Goal: Transaction & Acquisition: Book appointment/travel/reservation

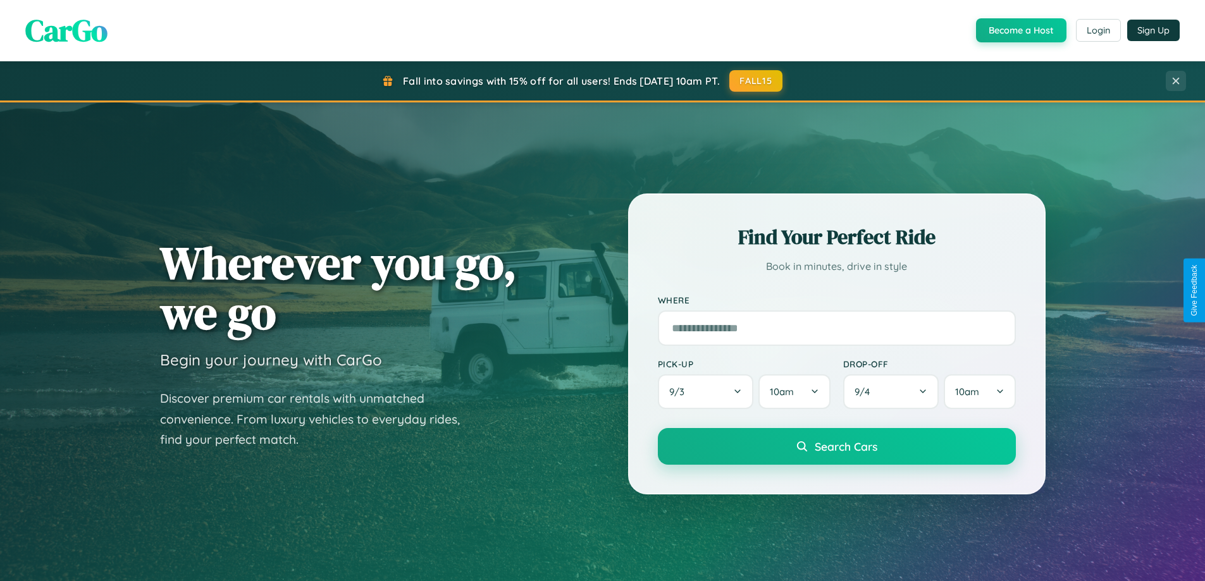
scroll to position [2435, 0]
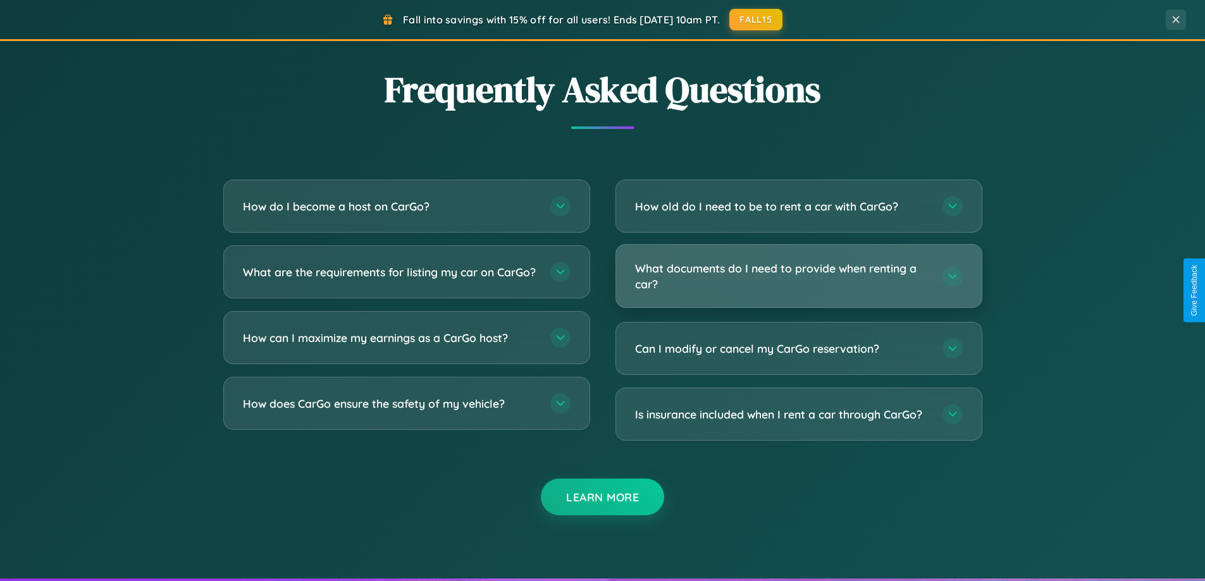
click at [799, 276] on h3 "What documents do I need to provide when renting a car?" at bounding box center [782, 276] width 295 height 31
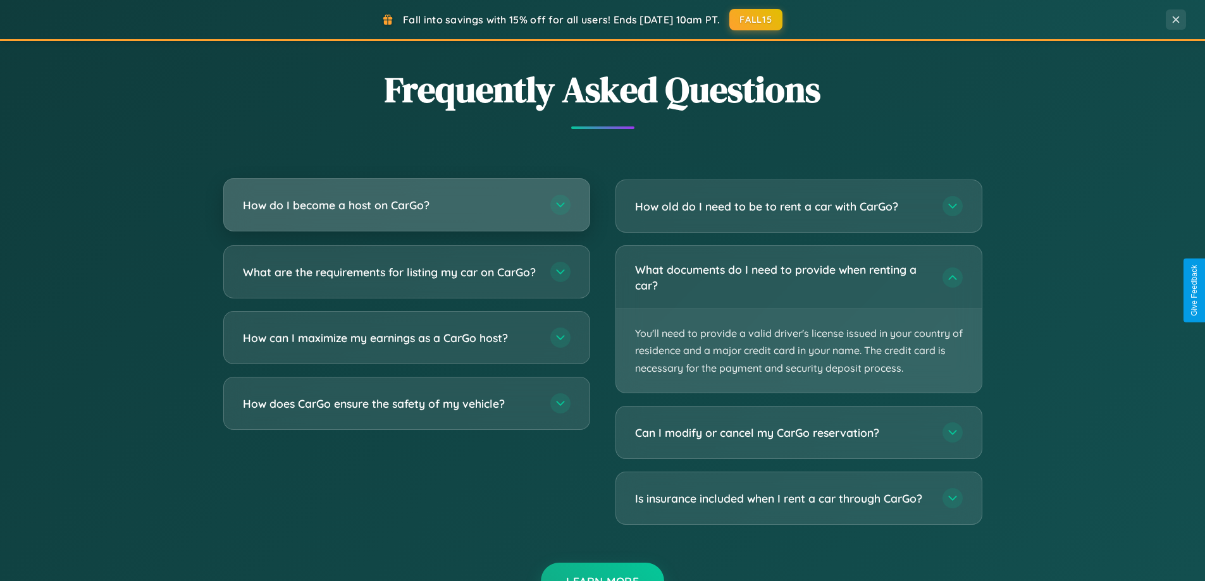
click at [406, 206] on h3 "How do I become a host on CarGo?" at bounding box center [390, 205] width 295 height 16
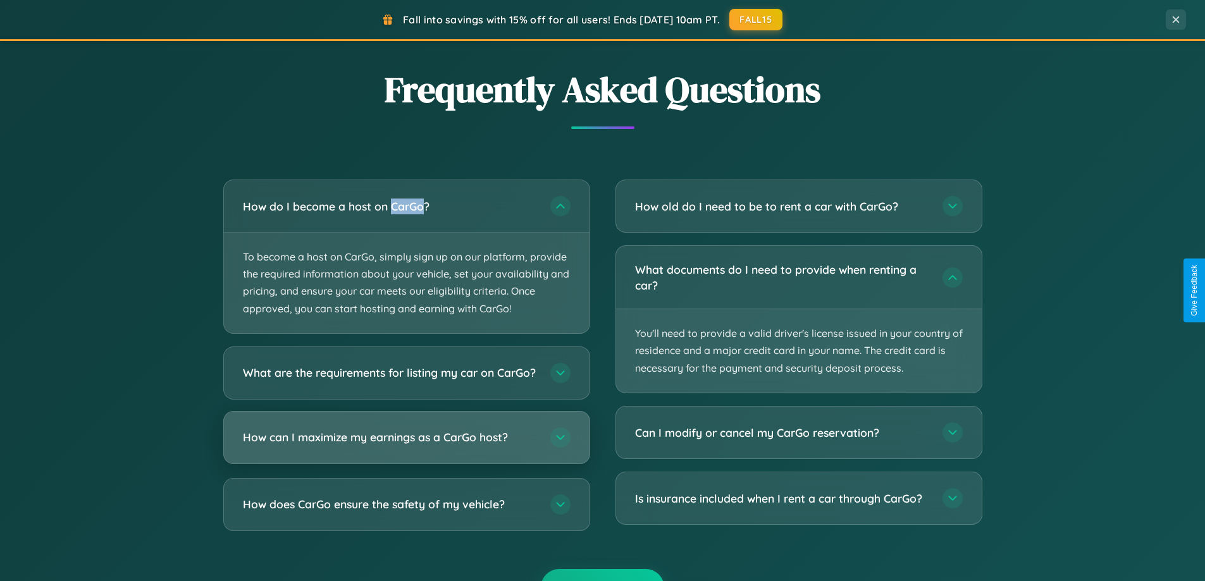
click at [406, 445] on h3 "How can I maximize my earnings as a CarGo host?" at bounding box center [390, 438] width 295 height 16
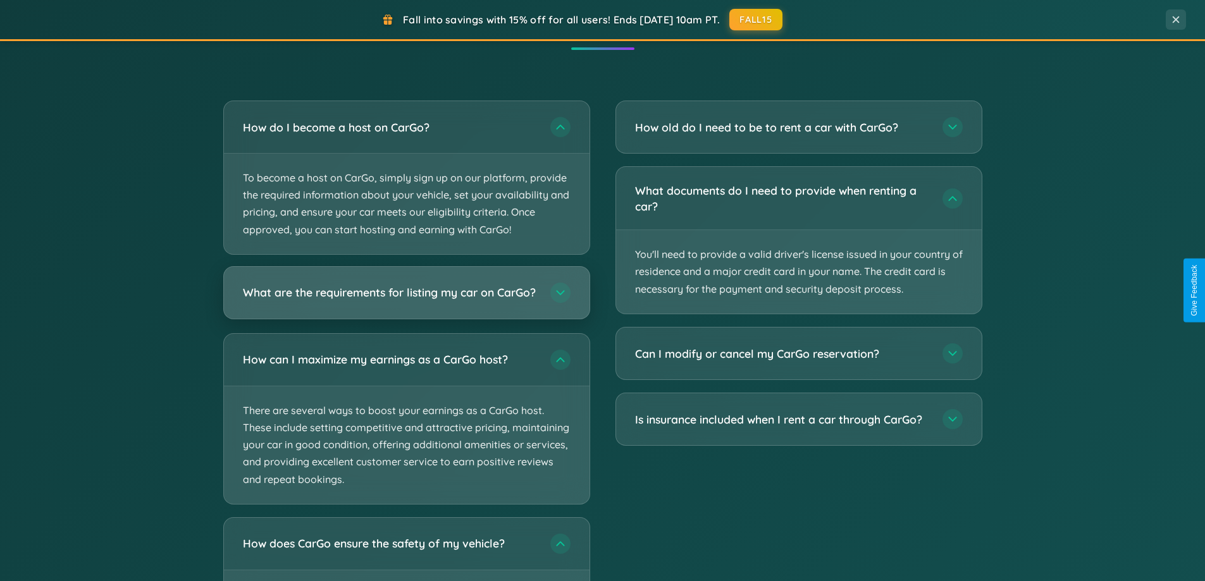
click at [406, 299] on h3 "What are the requirements for listing my car on CarGo?" at bounding box center [390, 293] width 295 height 16
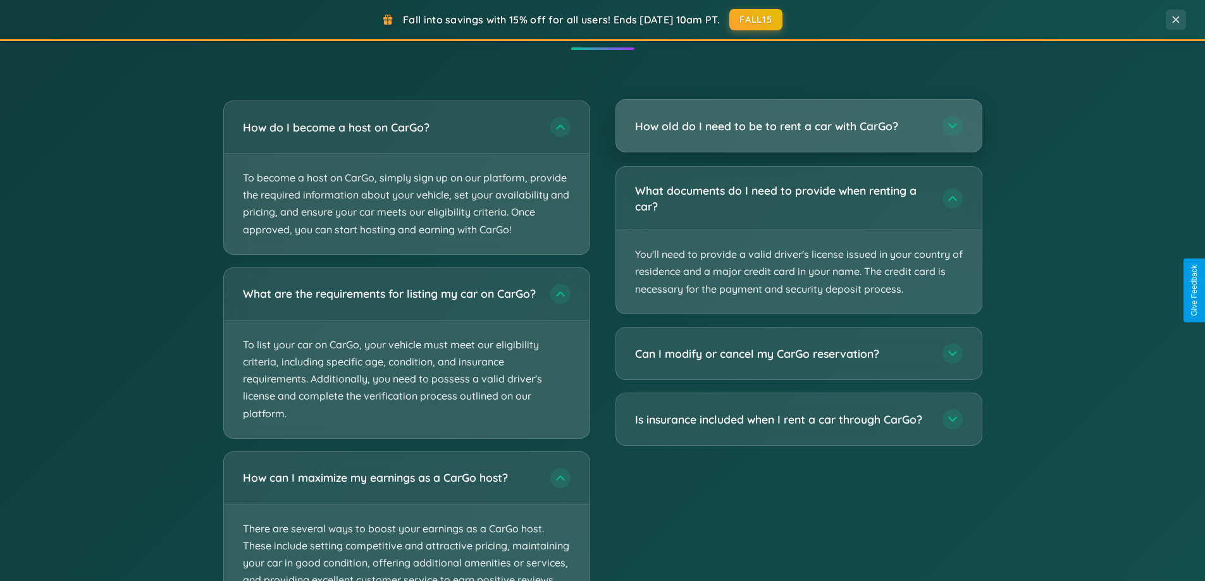
click at [799, 126] on h3 "How old do I need to be to rent a car with CarGo?" at bounding box center [782, 126] width 295 height 16
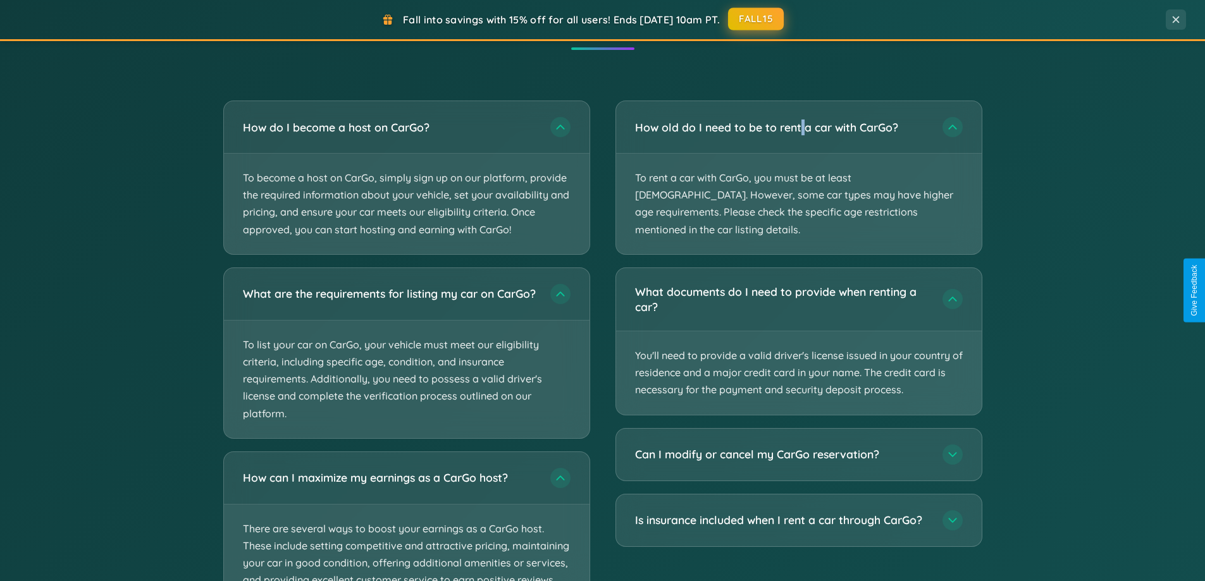
click at [757, 19] on button "FALL15" at bounding box center [756, 19] width 56 height 23
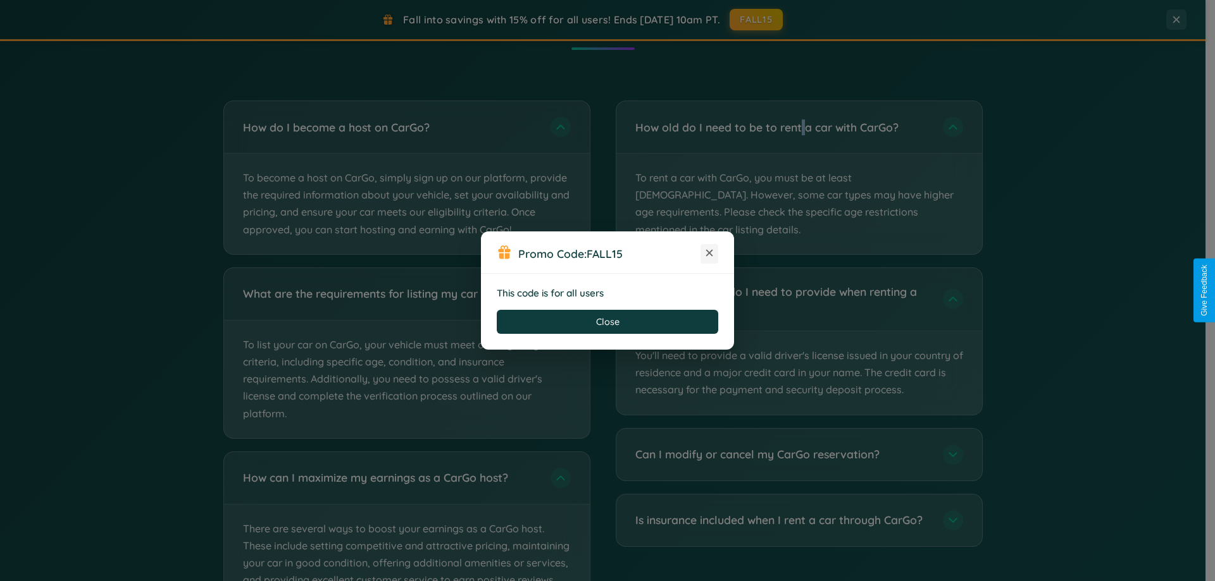
click at [709, 254] on icon at bounding box center [709, 253] width 13 height 13
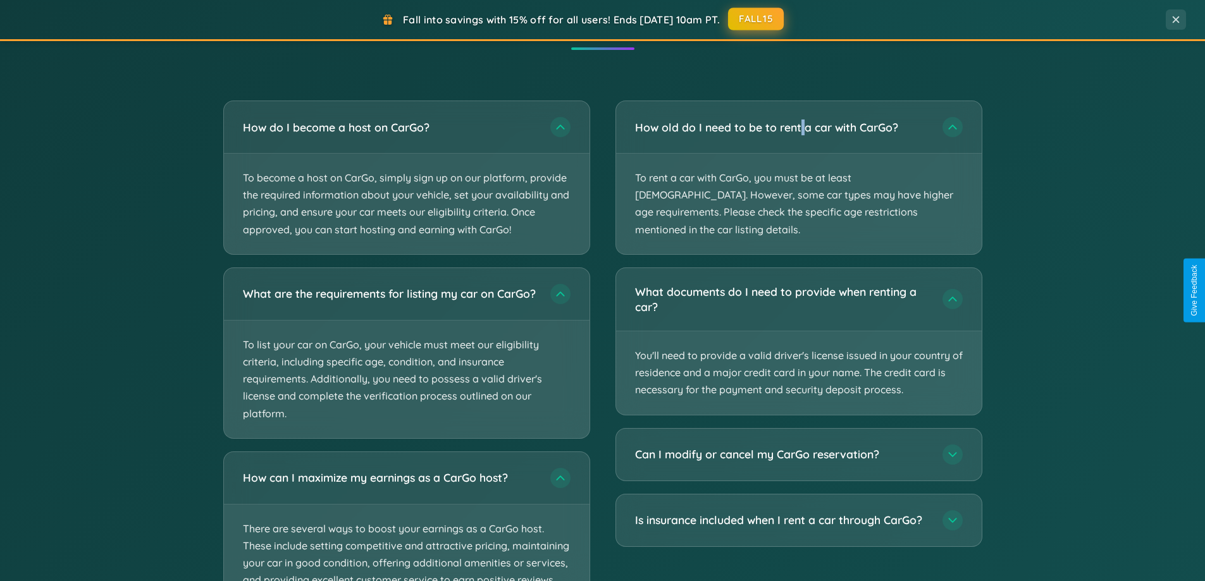
click at [757, 19] on button "FALL15" at bounding box center [756, 19] width 56 height 23
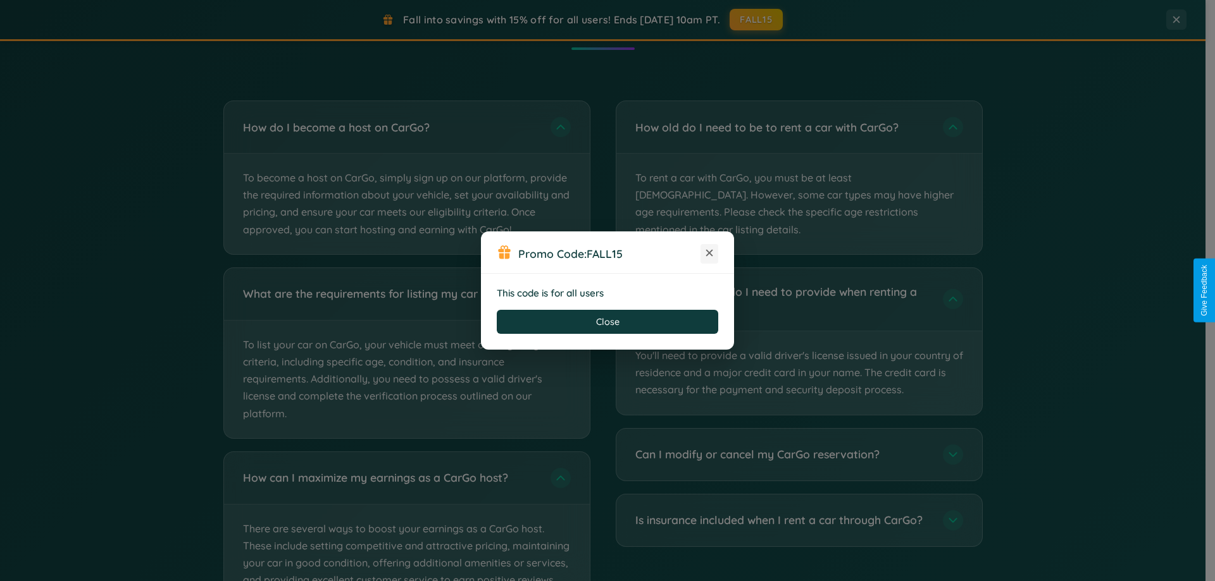
click at [709, 254] on icon at bounding box center [709, 253] width 13 height 13
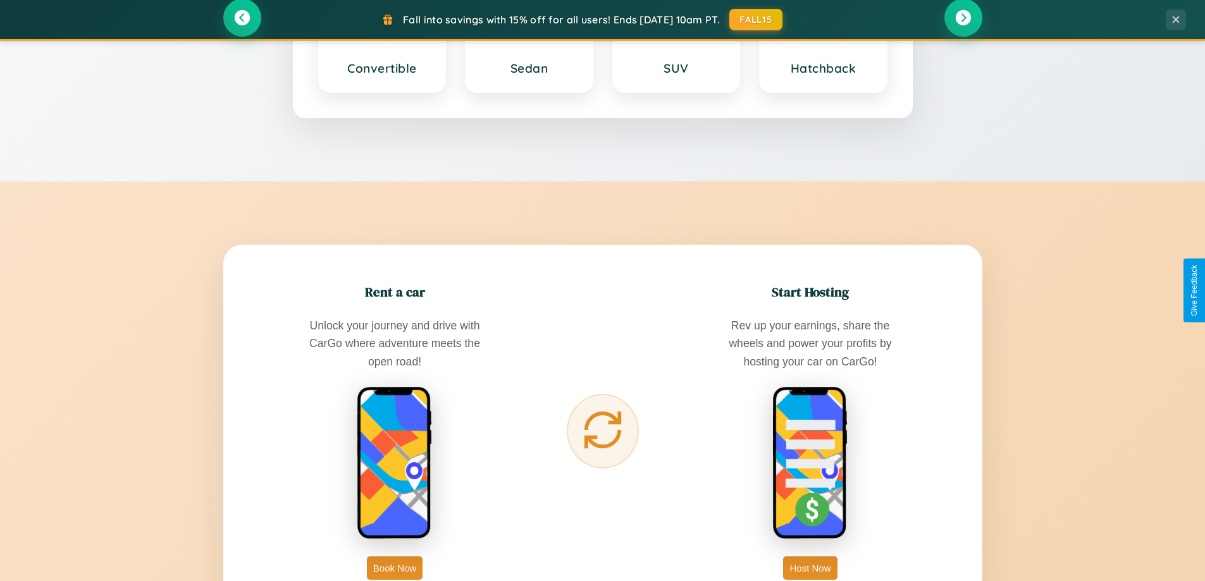
scroll to position [0, 0]
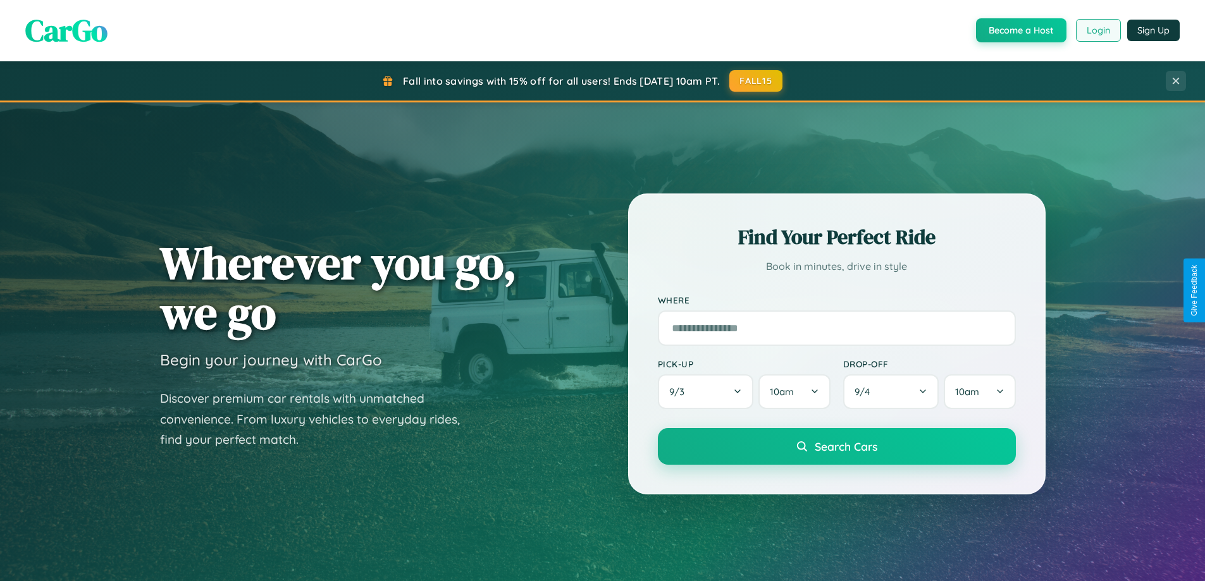
click at [1098, 30] on button "Login" at bounding box center [1098, 30] width 45 height 23
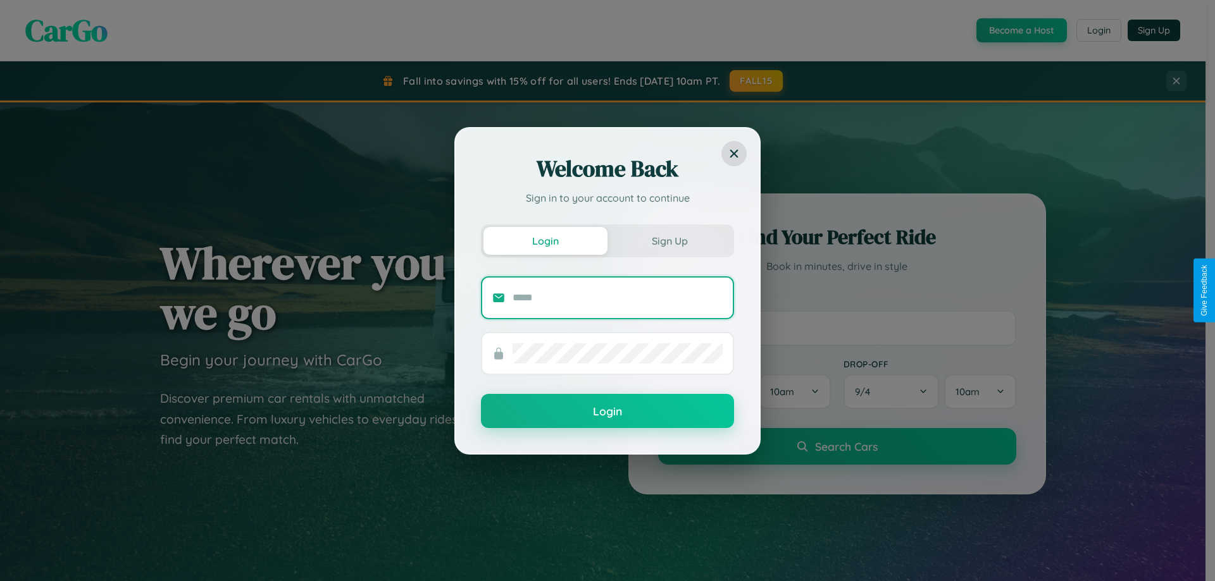
click at [618, 297] on input "text" at bounding box center [618, 298] width 210 height 20
type input "**********"
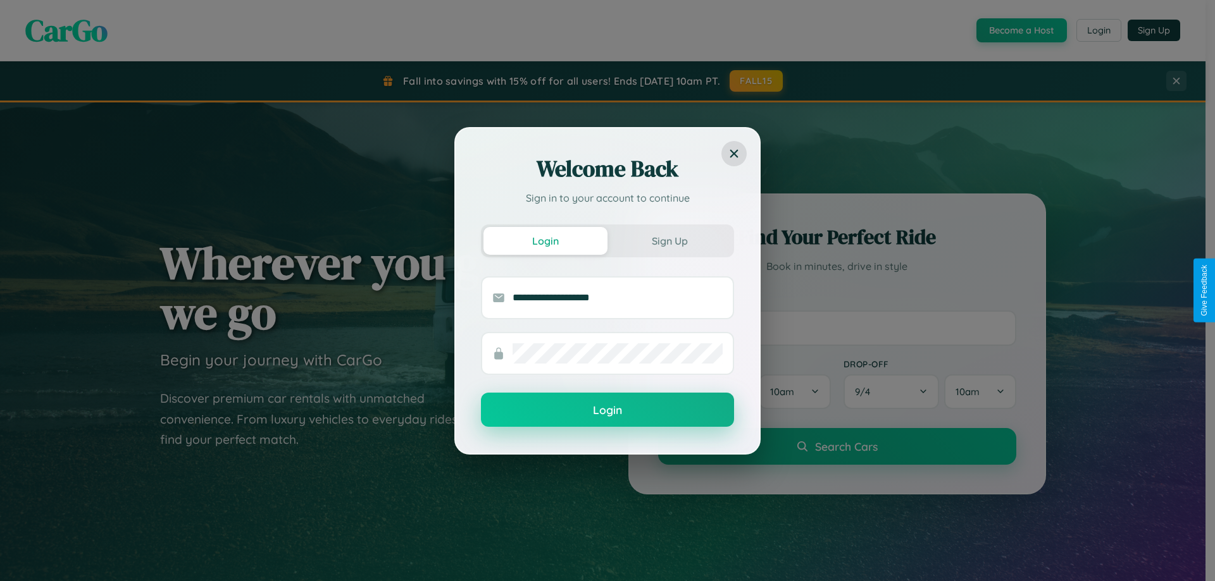
click at [607, 411] on button "Login" at bounding box center [607, 410] width 253 height 34
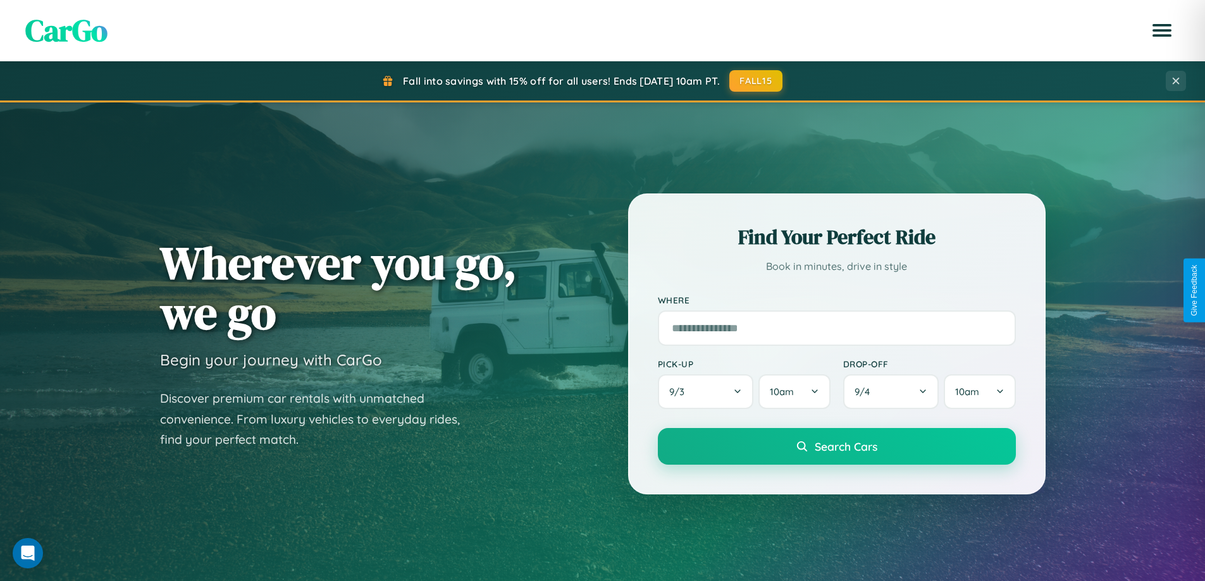
scroll to position [545, 0]
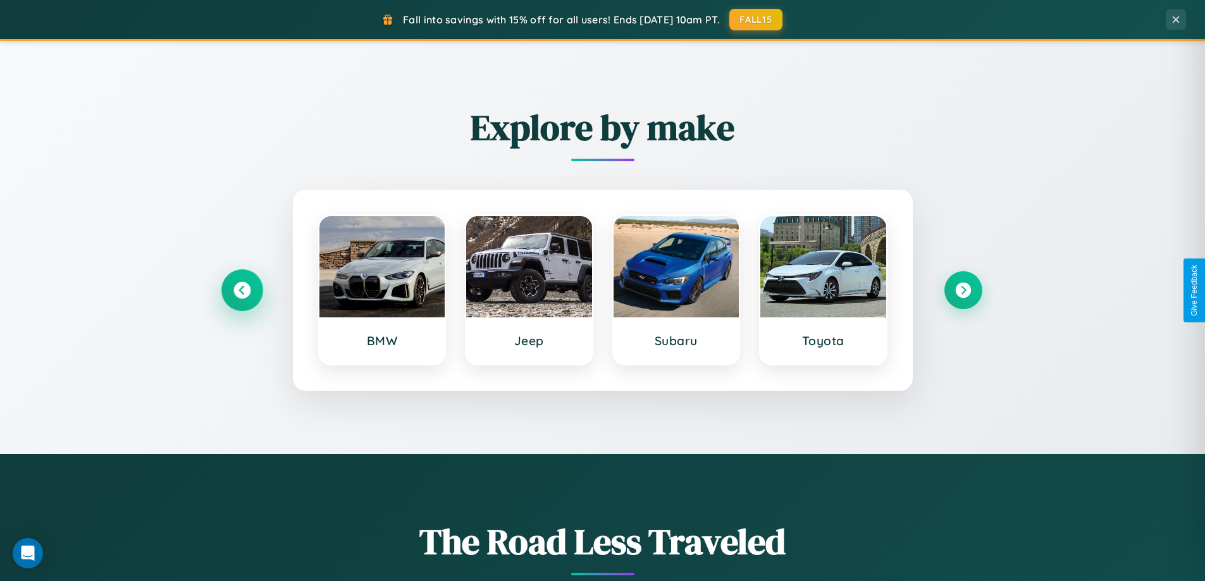
click at [242, 290] on icon at bounding box center [241, 290] width 17 height 17
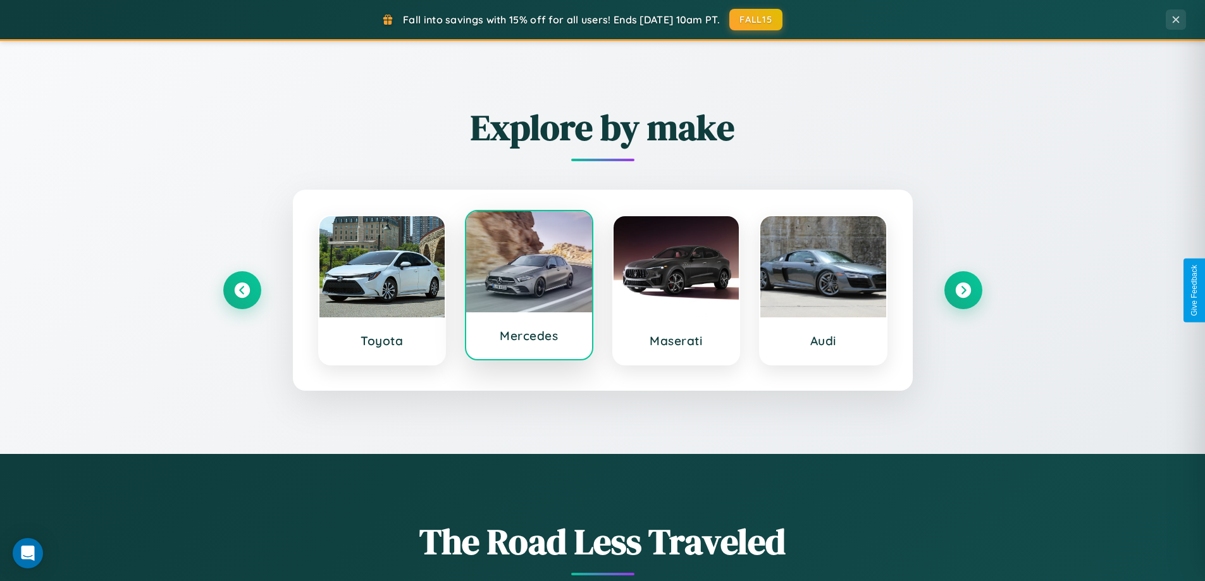
click at [529, 290] on div at bounding box center [529, 261] width 126 height 101
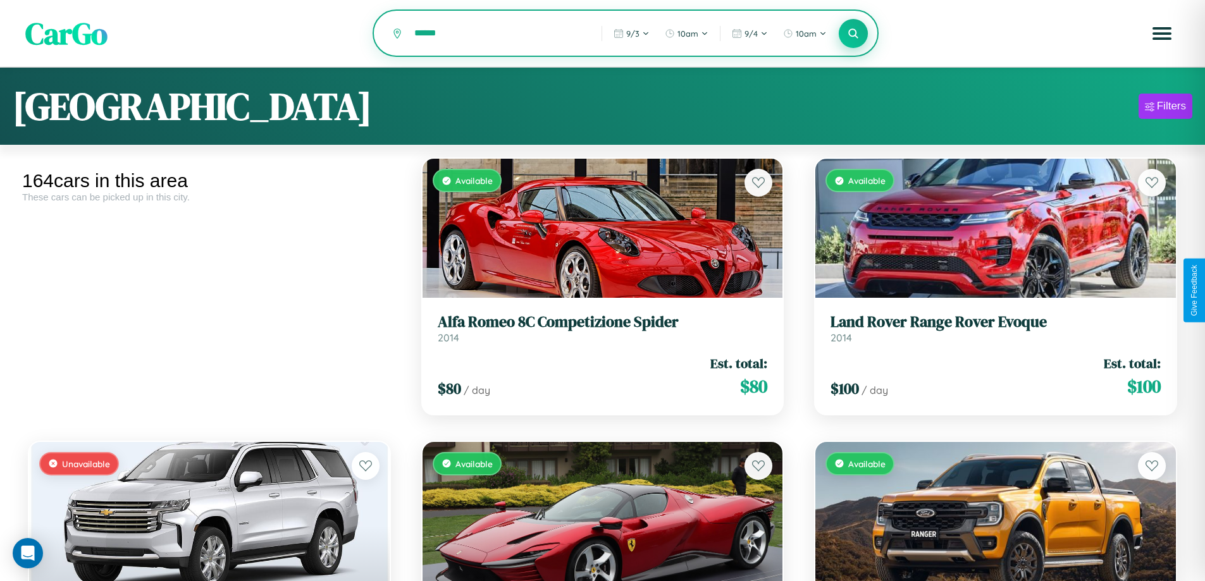
type input "******"
click at [854, 34] on icon at bounding box center [854, 33] width 12 height 12
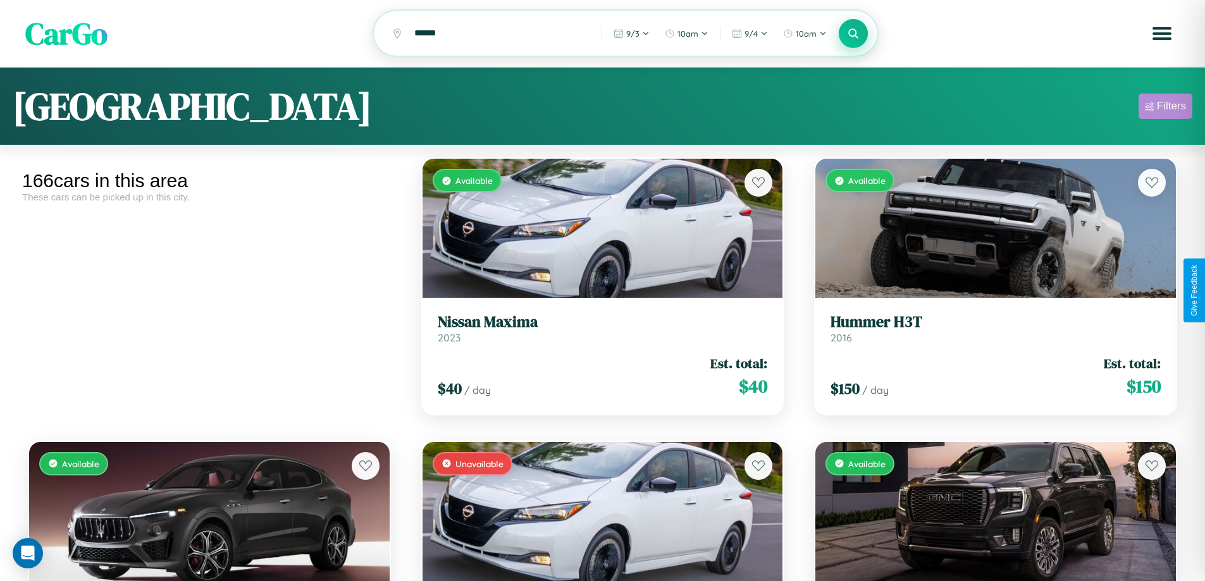
click at [1166, 108] on div "Filters" at bounding box center [1171, 106] width 29 height 13
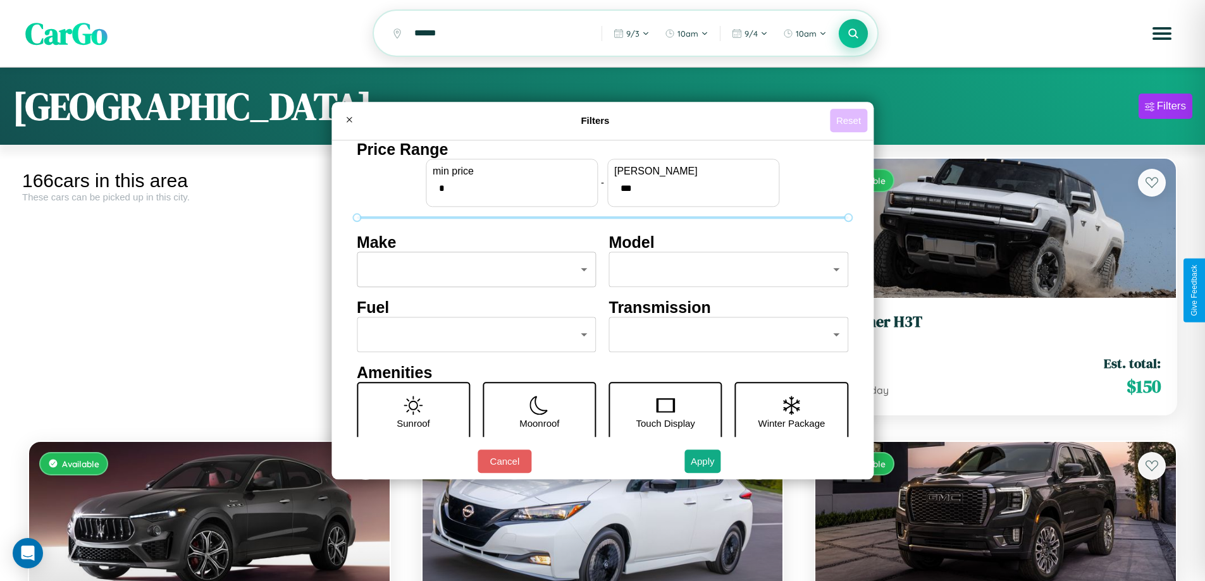
click at [850, 120] on button "Reset" at bounding box center [848, 120] width 37 height 23
